Goal: Task Accomplishment & Management: Manage account settings

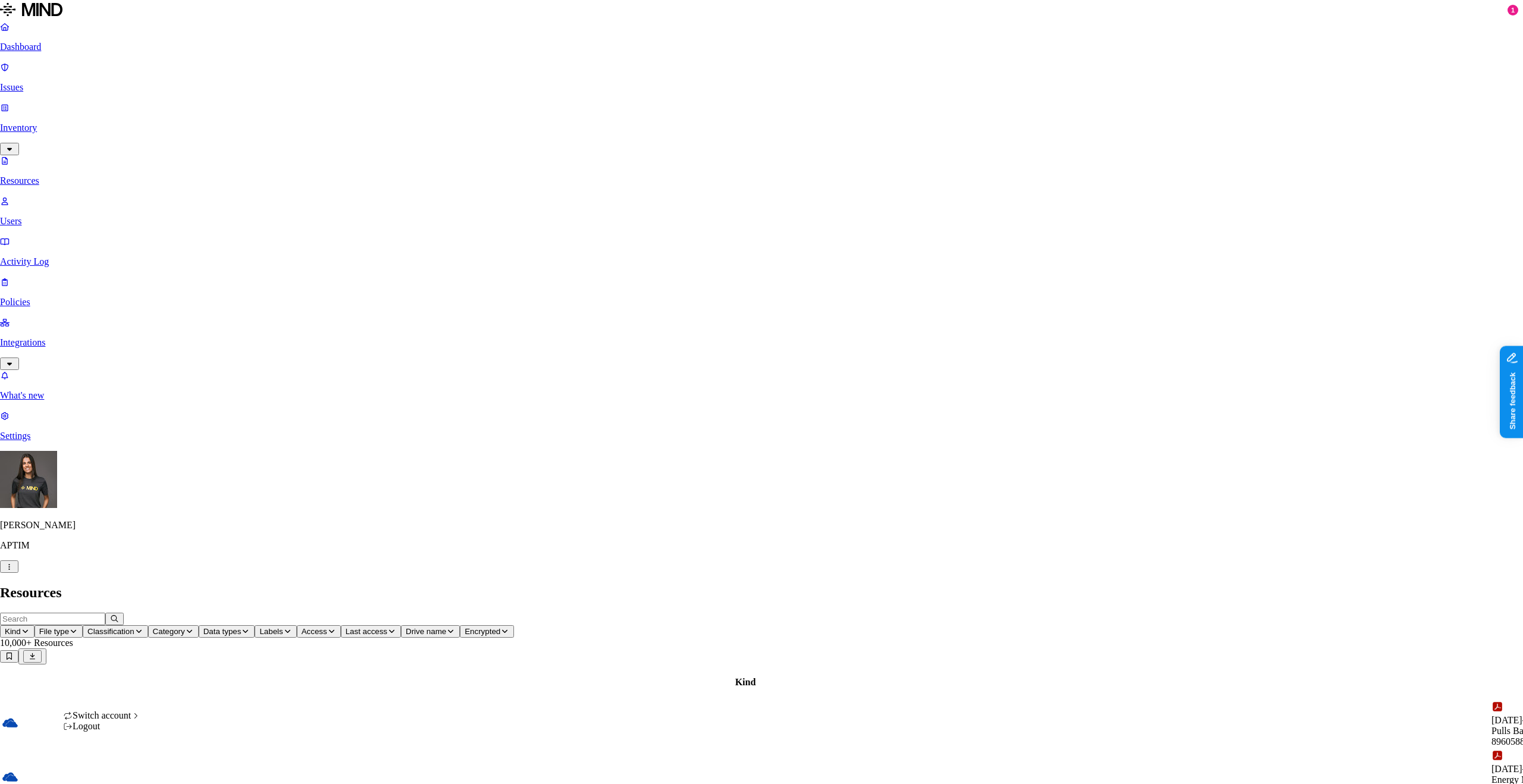
click at [195, 560] on div "ACME" at bounding box center [219, 555] width 116 height 10
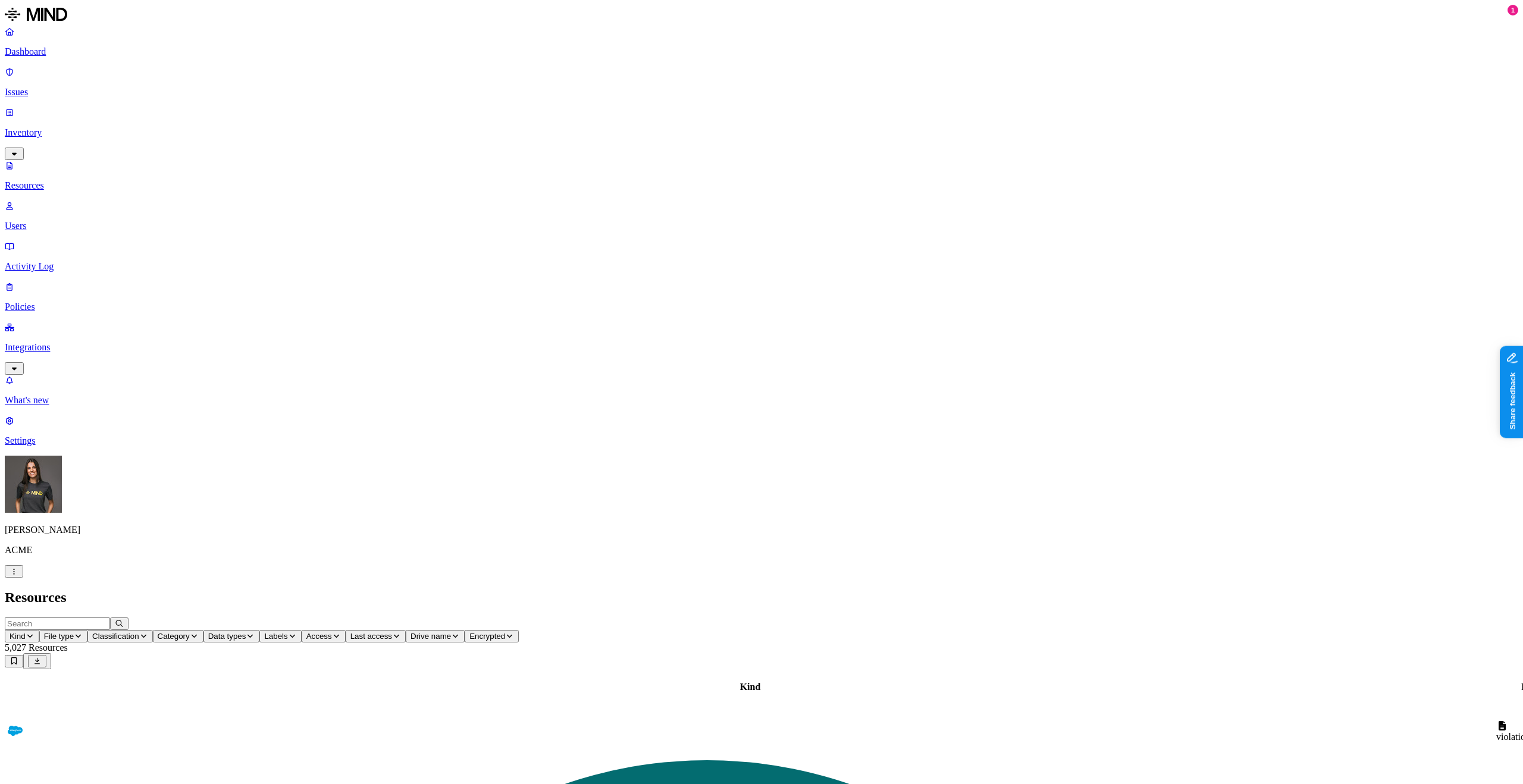
click at [59, 87] on p "Issues" at bounding box center [762, 92] width 1514 height 10
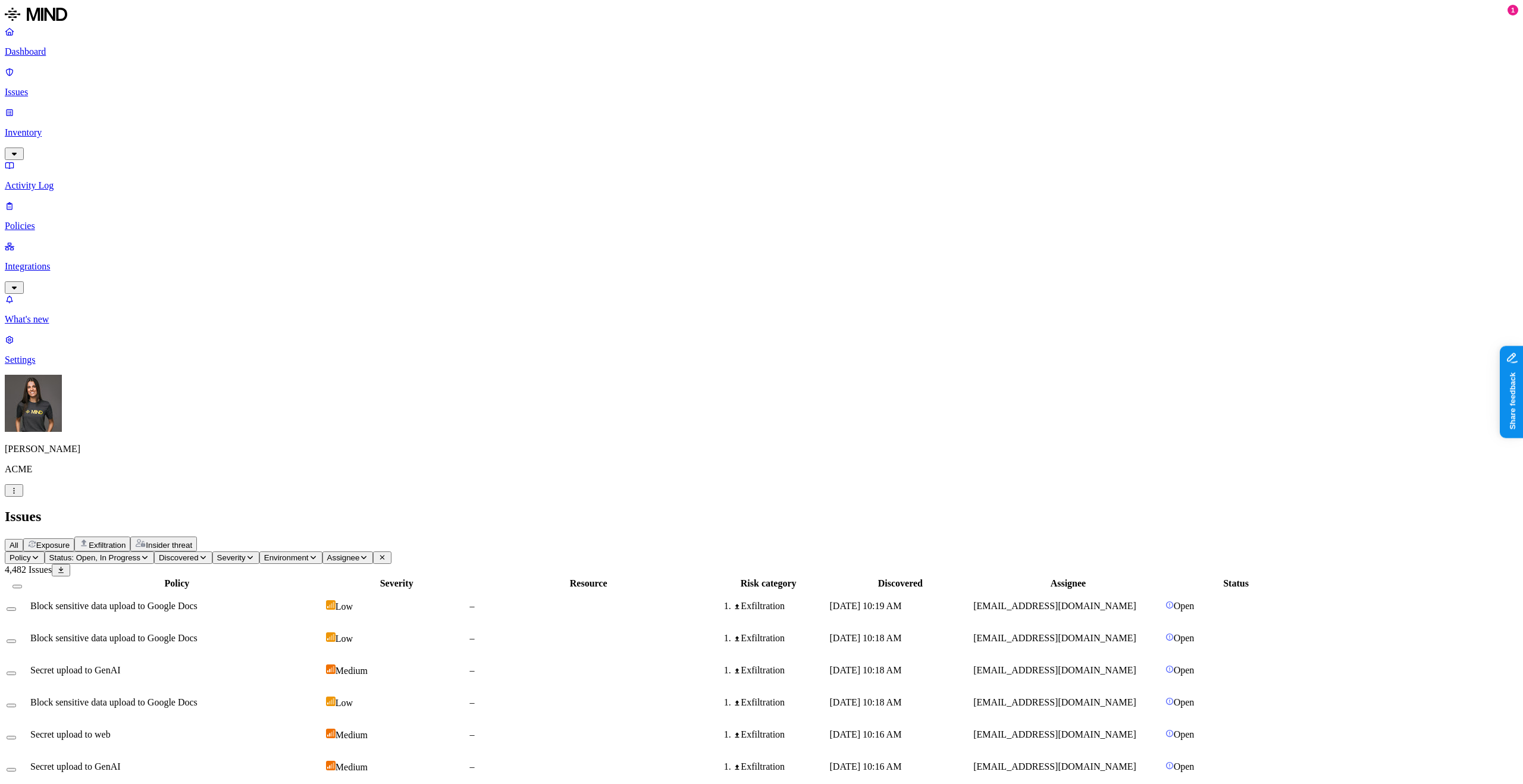
click at [707, 601] on div "–" at bounding box center [588, 606] width 237 height 10
click at [70, 541] on span "Exposure" at bounding box center [53, 545] width 33 height 9
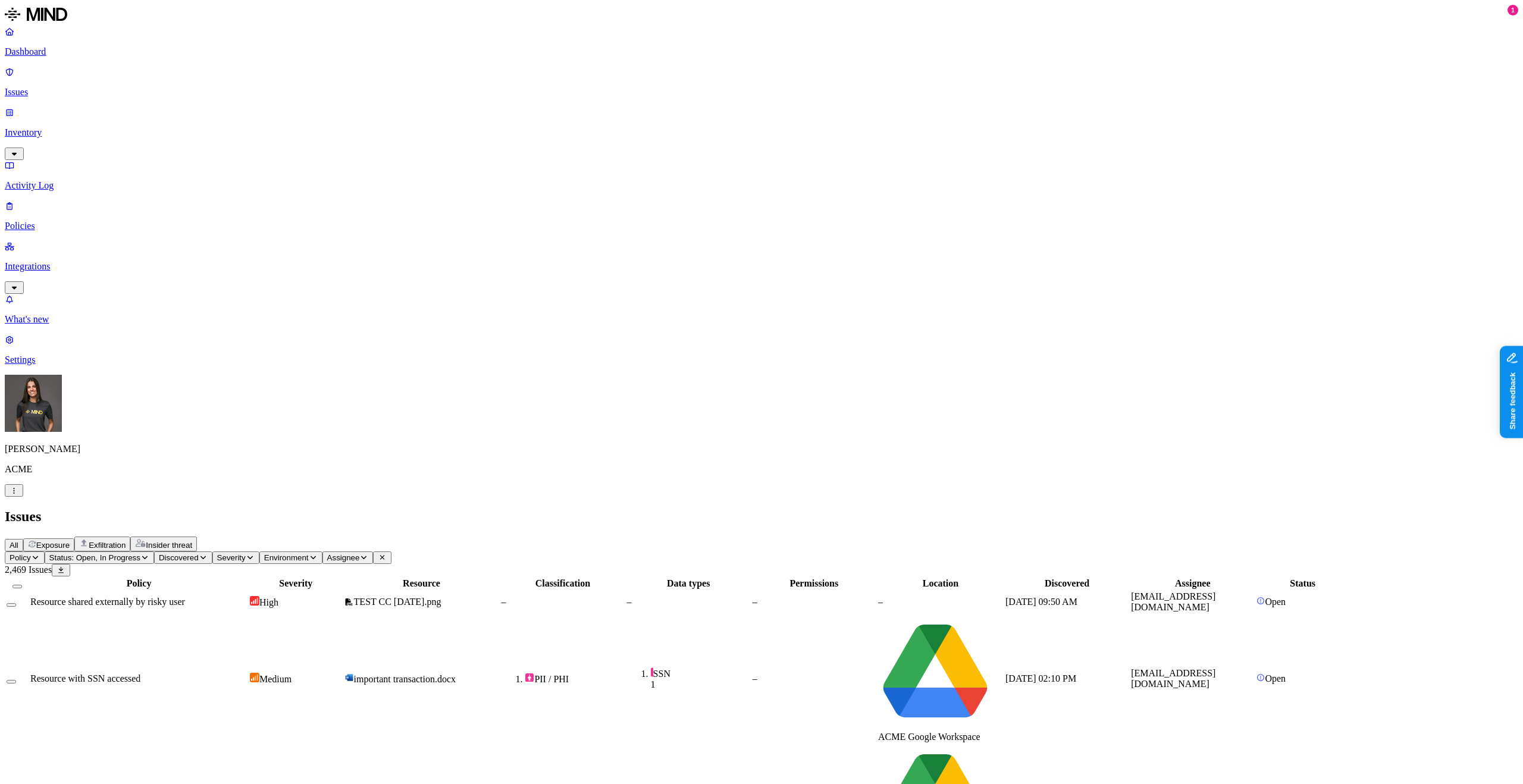
click at [877, 614] on td "–" at bounding box center [814, 679] width 124 height 129
click at [45, 551] on button "Policy" at bounding box center [24, 557] width 40 height 12
click at [130, 536] on button "Exfiltration" at bounding box center [102, 543] width 56 height 15
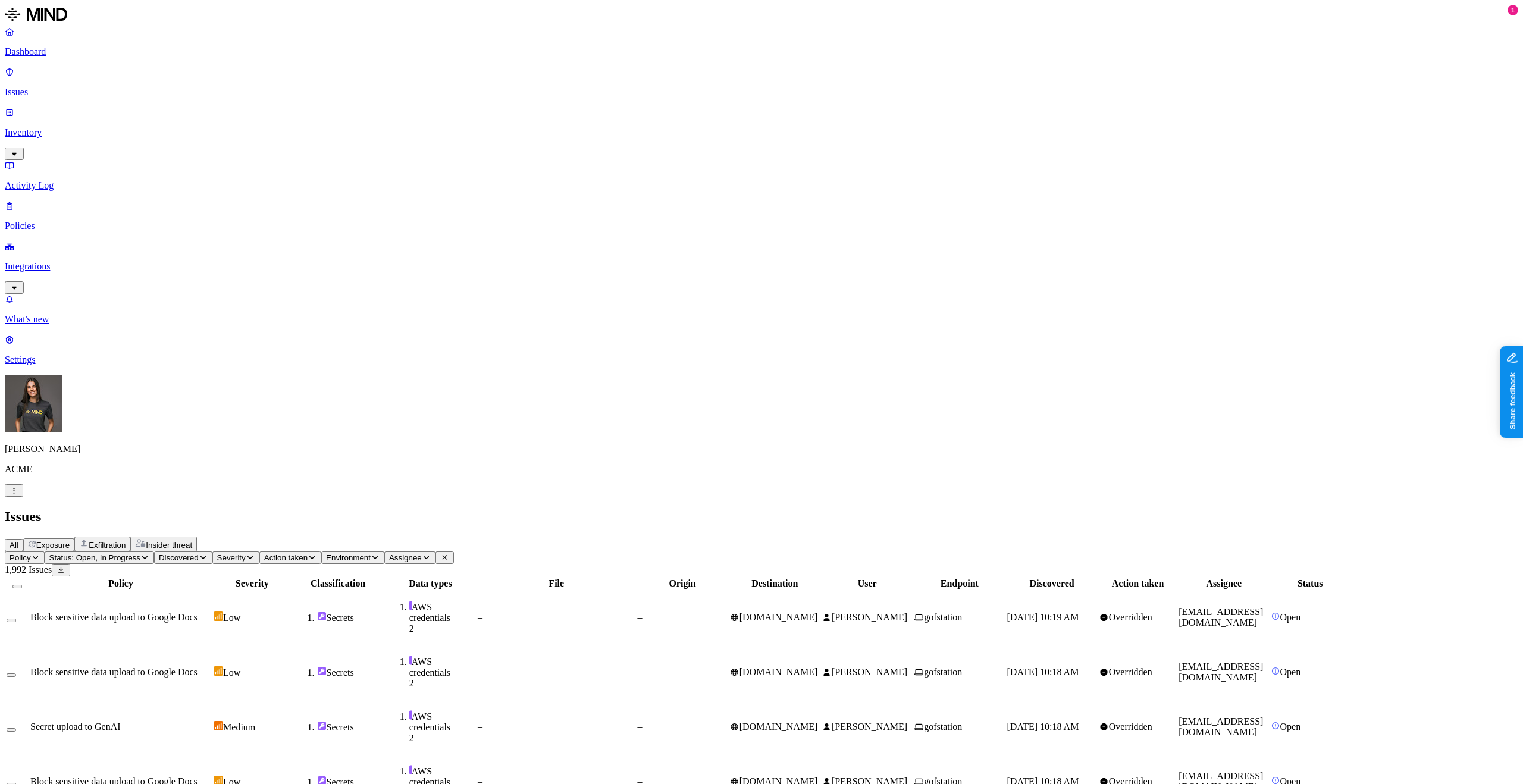
click at [70, 541] on span "Exposure" at bounding box center [53, 545] width 33 height 9
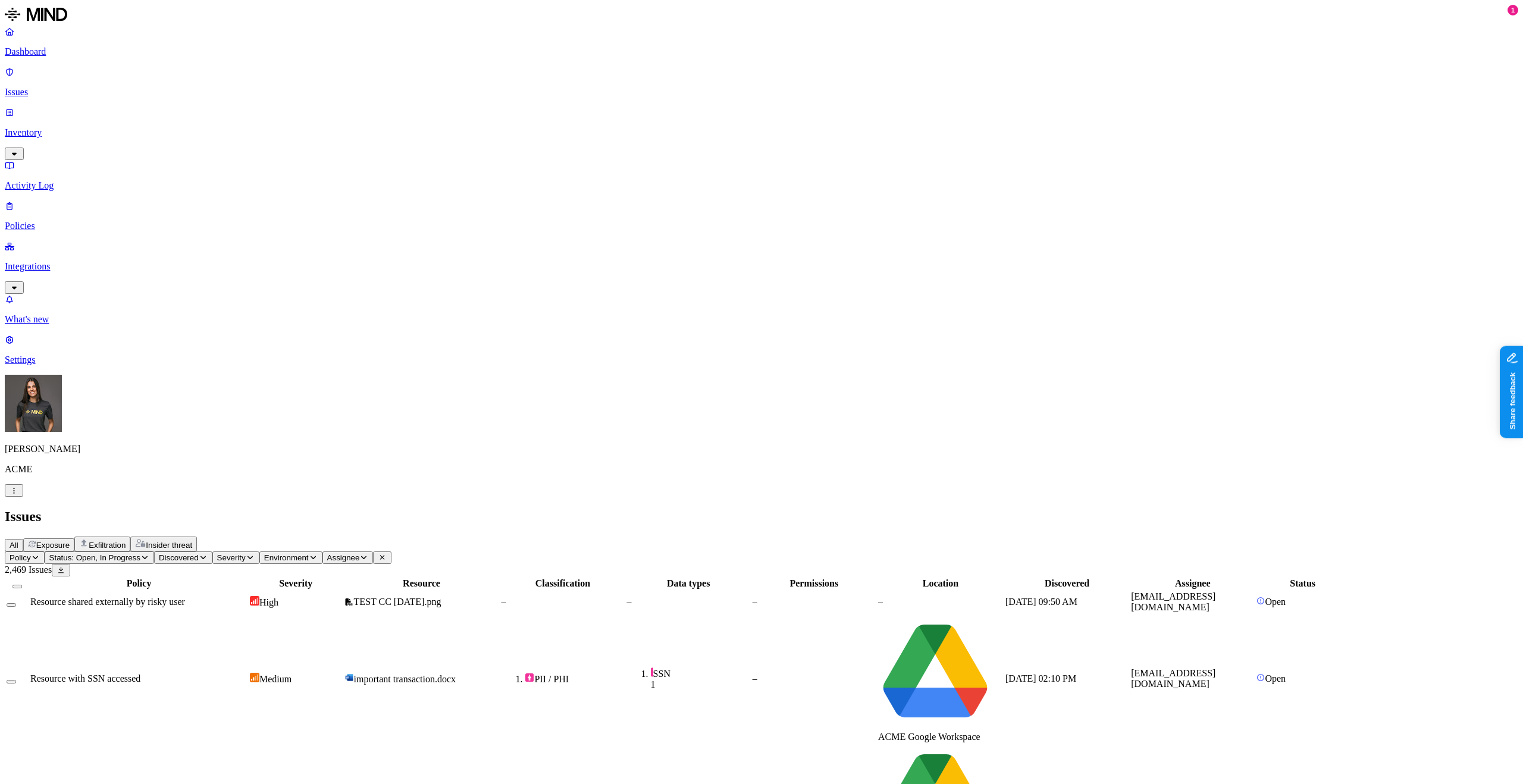
scroll to position [66, 0]
click at [45, 551] on button "Policy" at bounding box center [24, 557] width 40 height 12
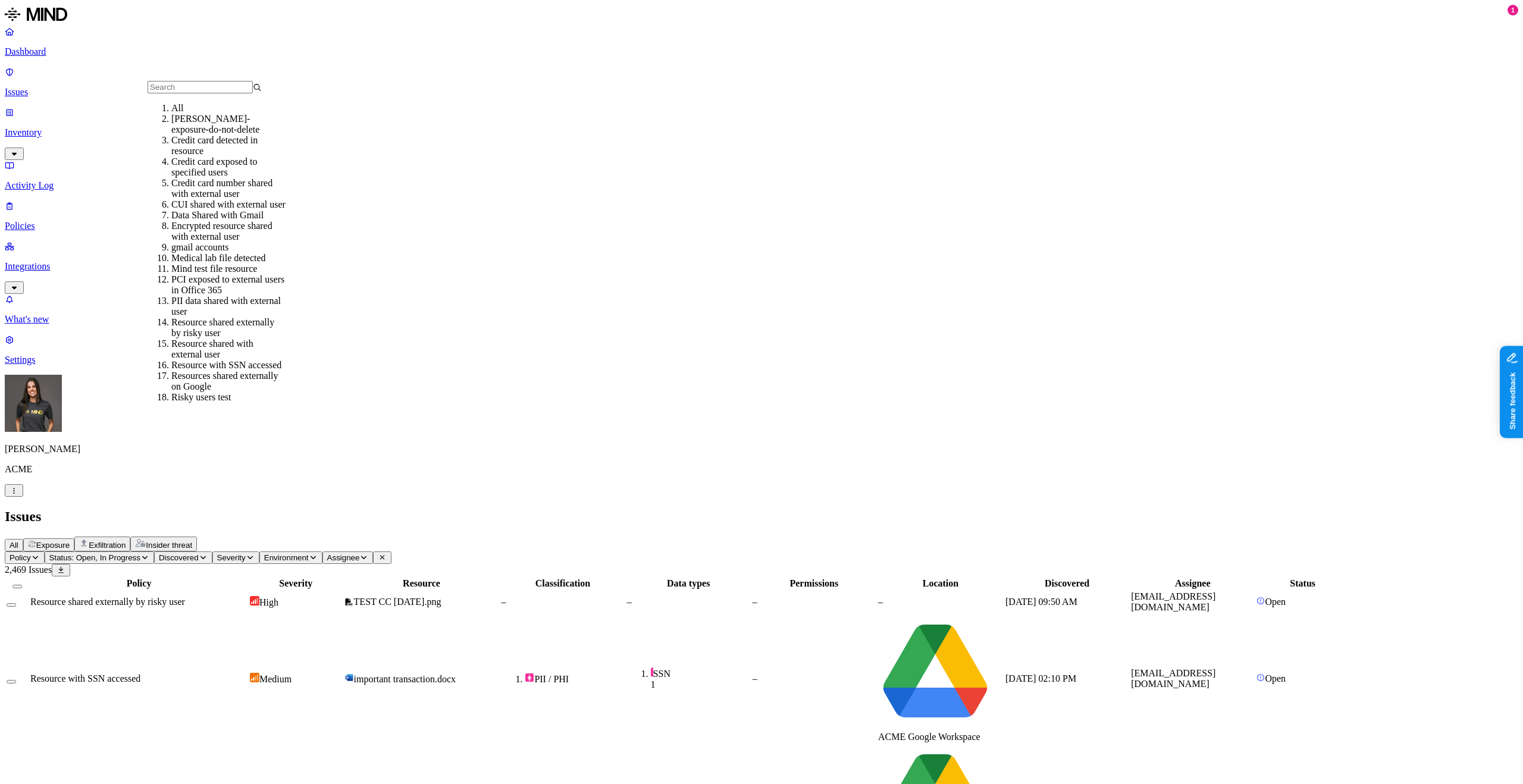
click at [253, 157] on div "Credit card detected in resource" at bounding box center [229, 146] width 114 height 21
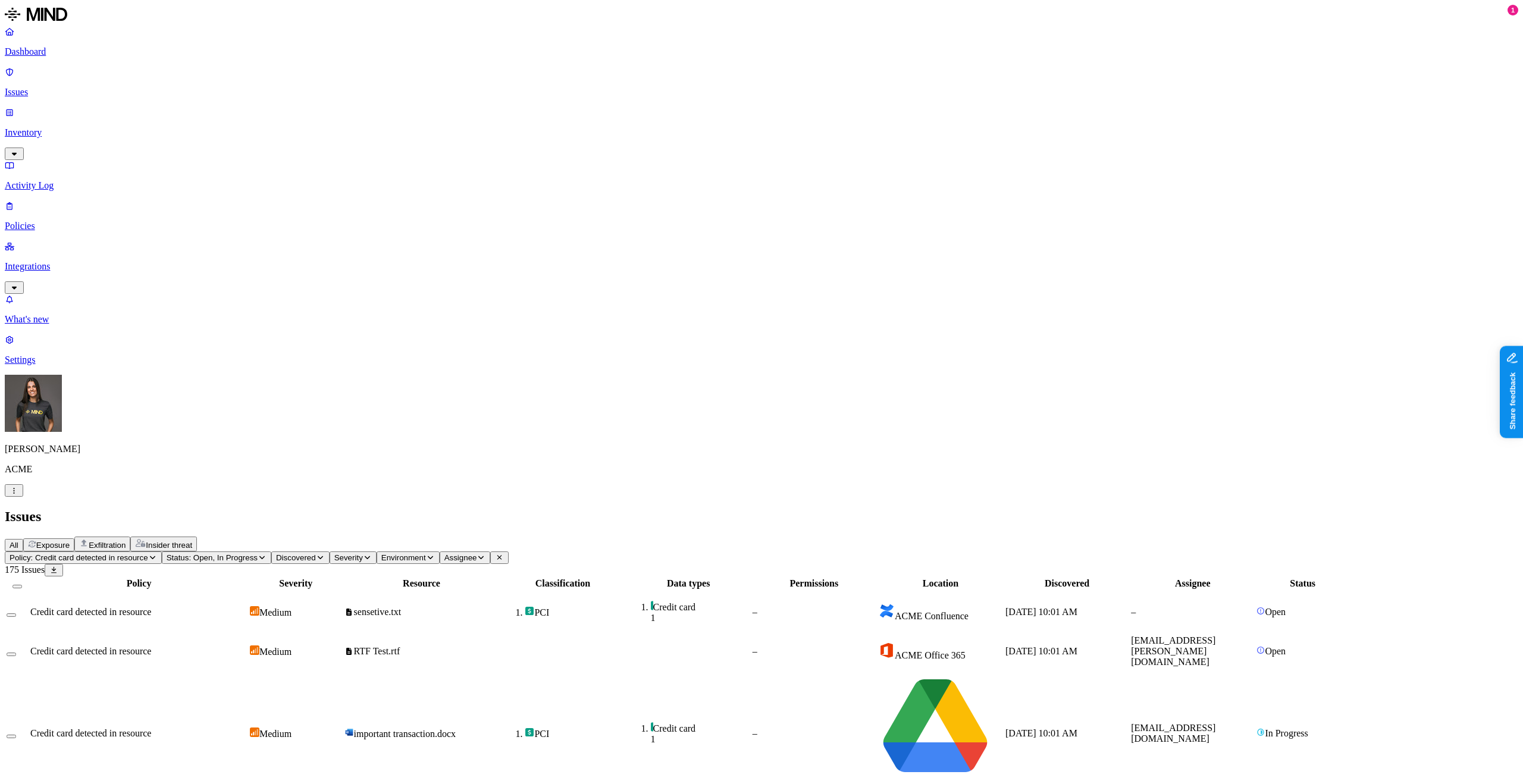
click at [148, 553] on span "Policy: Credit card detected in resource" at bounding box center [79, 558] width 139 height 9
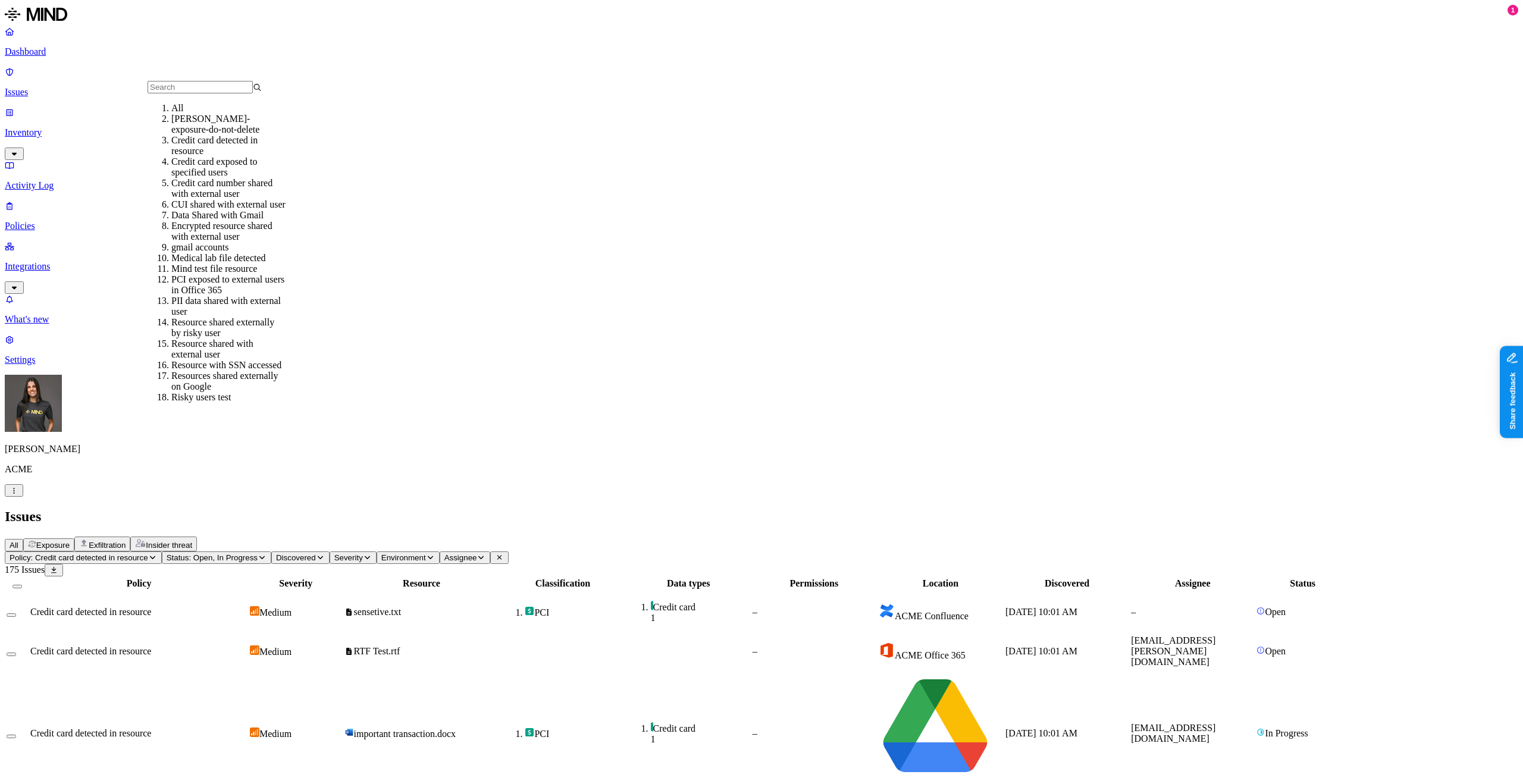
click at [260, 178] on div "Credit card exposed to specified users" at bounding box center [229, 167] width 114 height 21
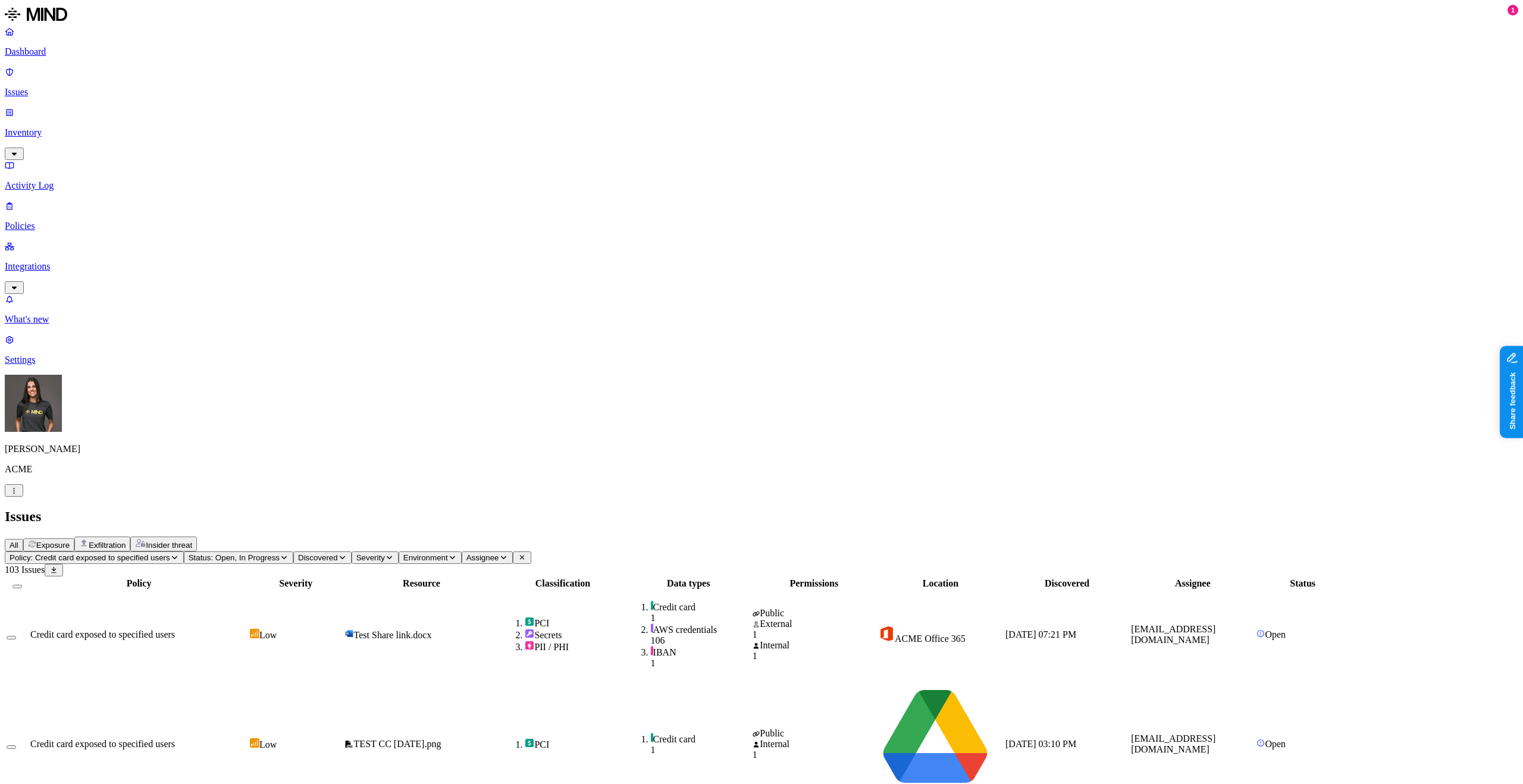
scroll to position [43, 0]
drag, startPoint x: 1414, startPoint y: 591, endPoint x: 1502, endPoint y: 597, distance: 88.2
